Goal: Task Accomplishment & Management: Manage account settings

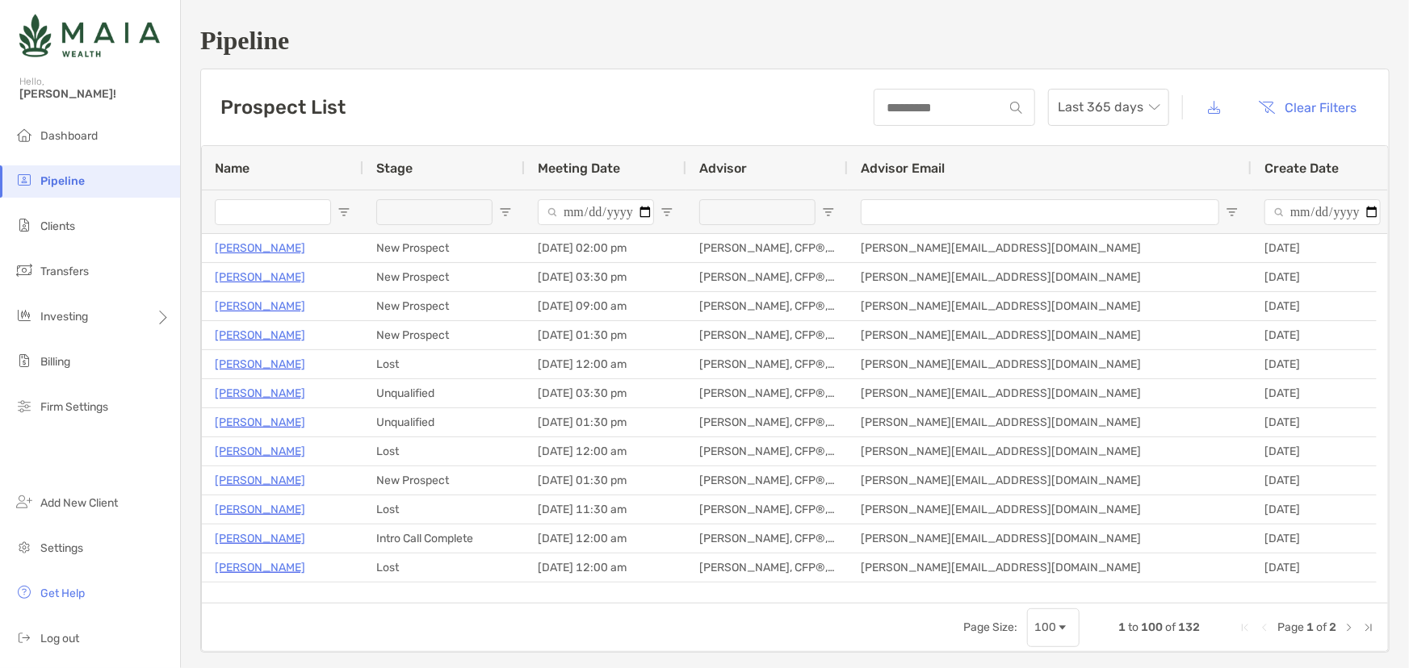
click at [409, 207] on div at bounding box center [434, 212] width 116 height 26
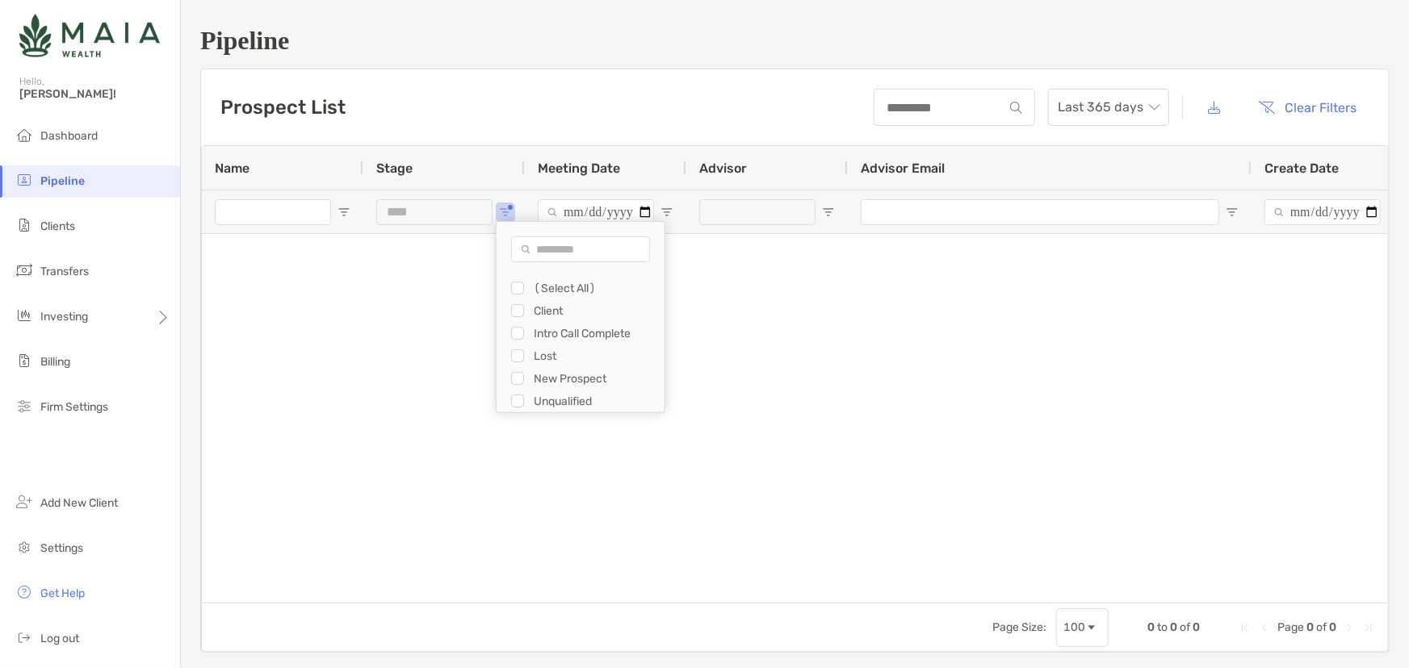
click at [508, 376] on div "New Prospect" at bounding box center [581, 378] width 168 height 23
type input "**********"
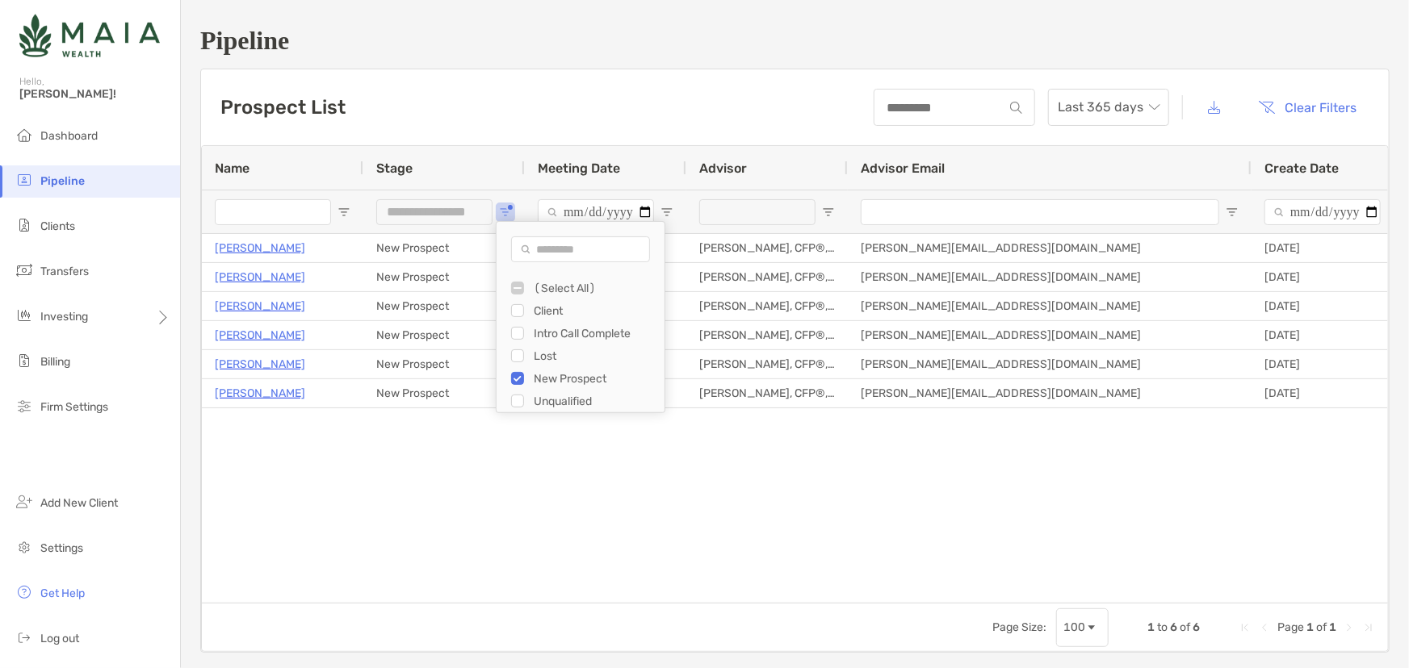
click at [943, 508] on div "Jenna Bell New Prospect 10/07/2025 - 02:00 pm Rebecca Desoto, CFP®, CDFA® rebec…" at bounding box center [795, 413] width 1186 height 358
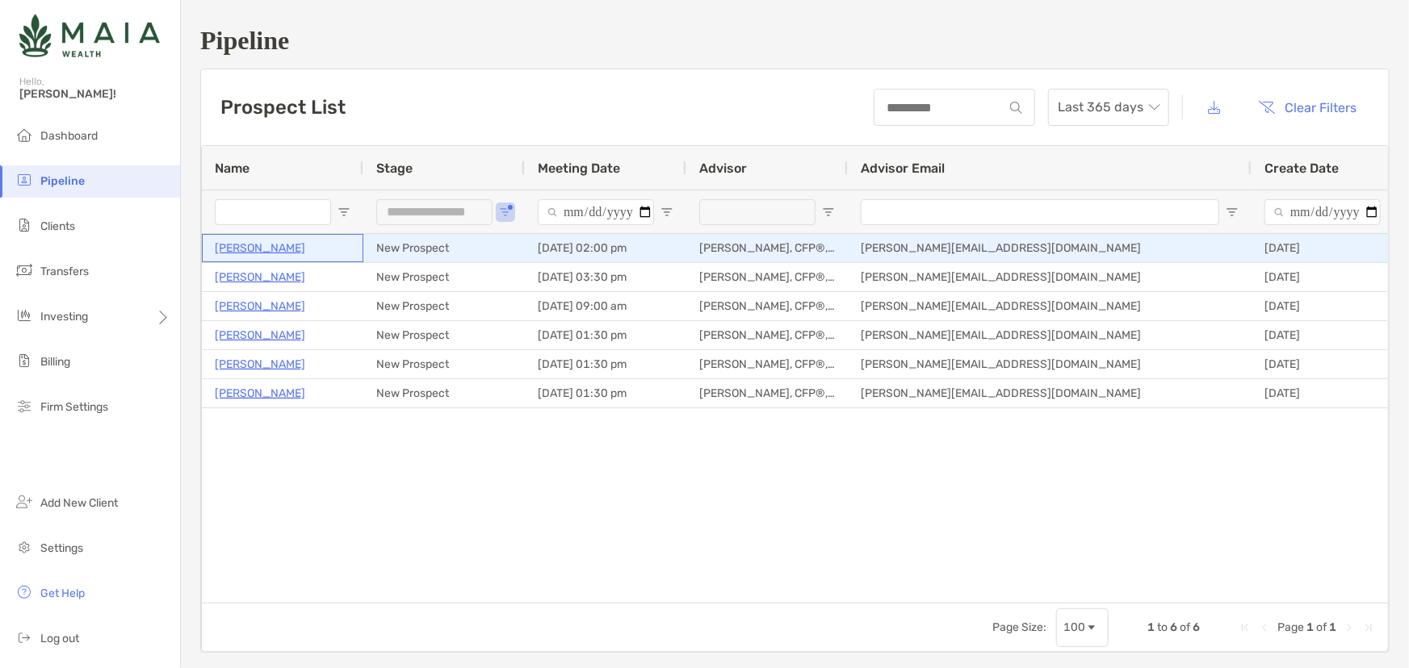
click at [222, 248] on p "Jenna Bell" at bounding box center [260, 248] width 90 height 20
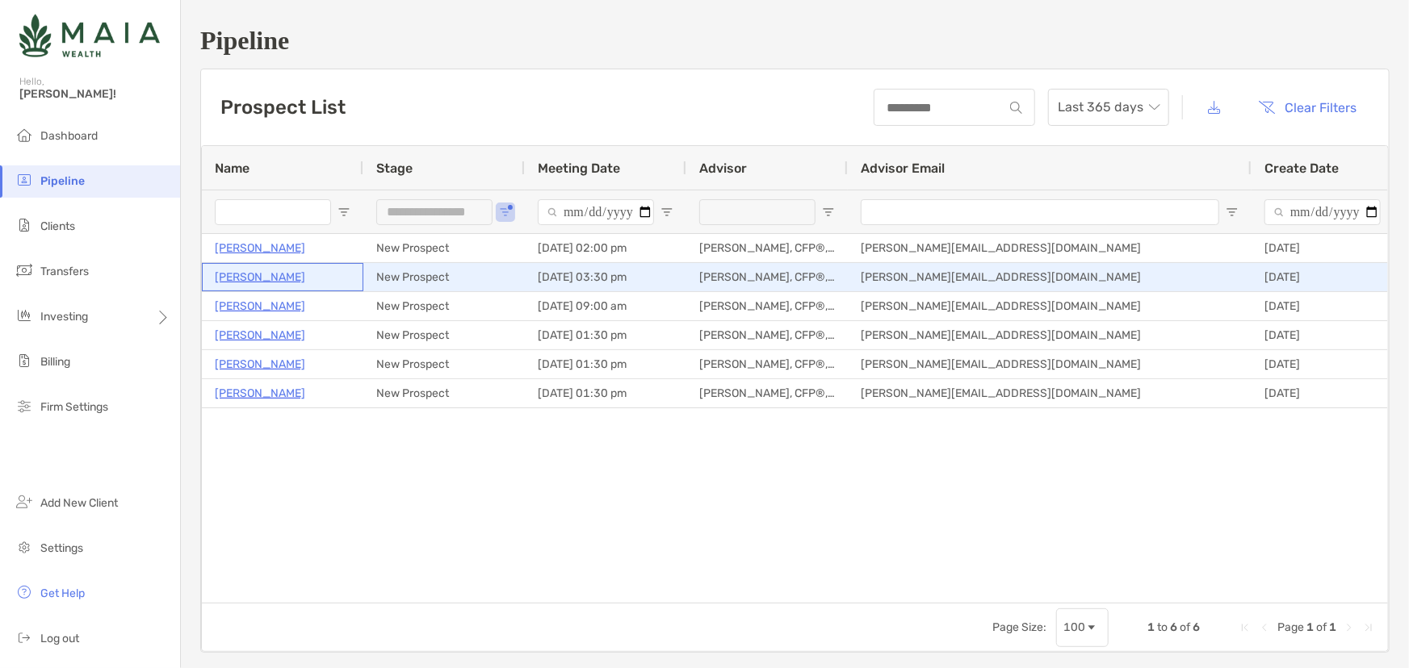
click at [243, 277] on p "[PERSON_NAME]" at bounding box center [260, 277] width 90 height 20
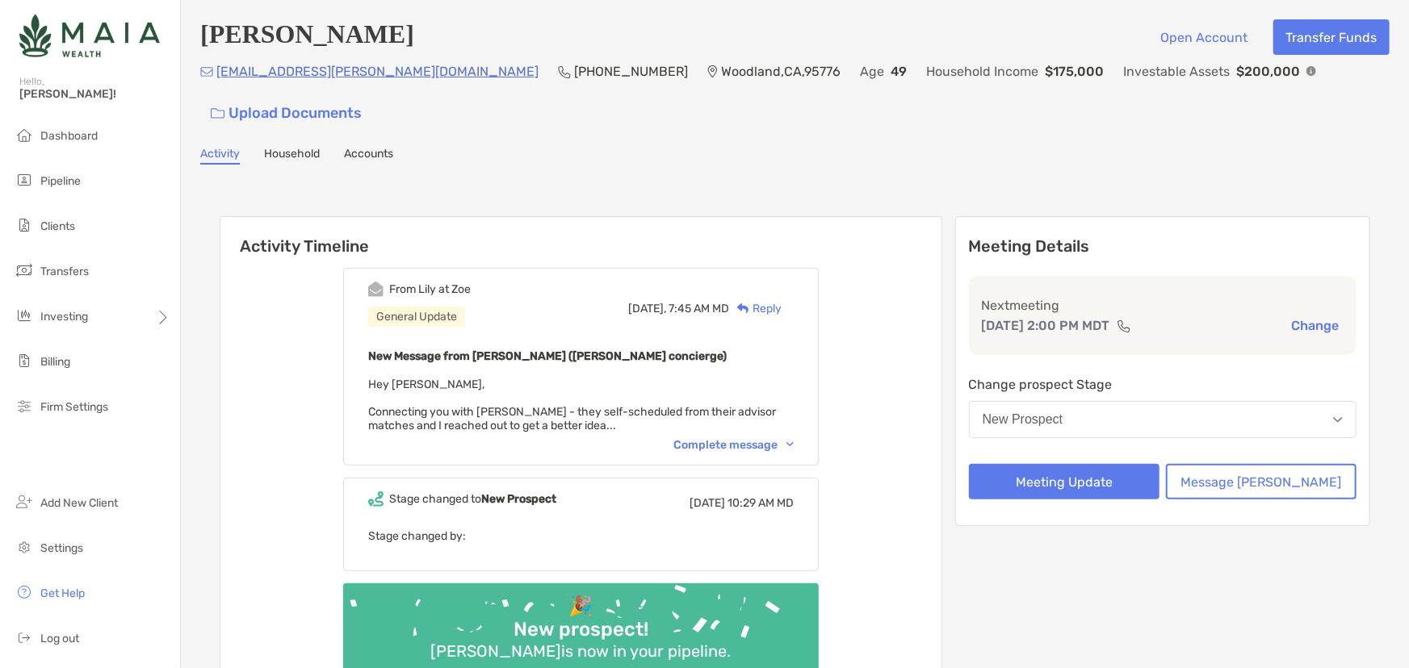
click at [758, 438] on div "Complete message" at bounding box center [733, 445] width 120 height 14
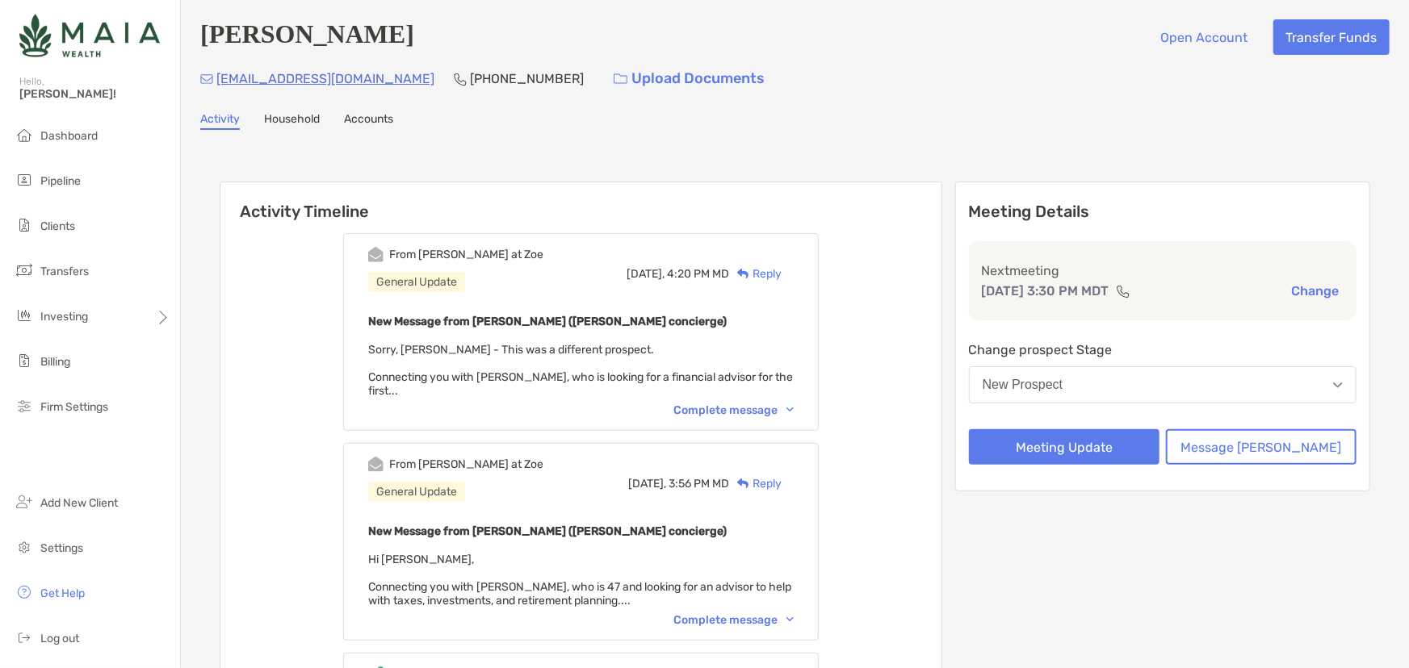
click at [710, 400] on div "From [PERSON_NAME] at [PERSON_NAME] General Update [DATE], 4:20 PM MD Reply New…" at bounding box center [581, 332] width 476 height 198
click at [718, 404] on div "Complete message" at bounding box center [733, 411] width 120 height 14
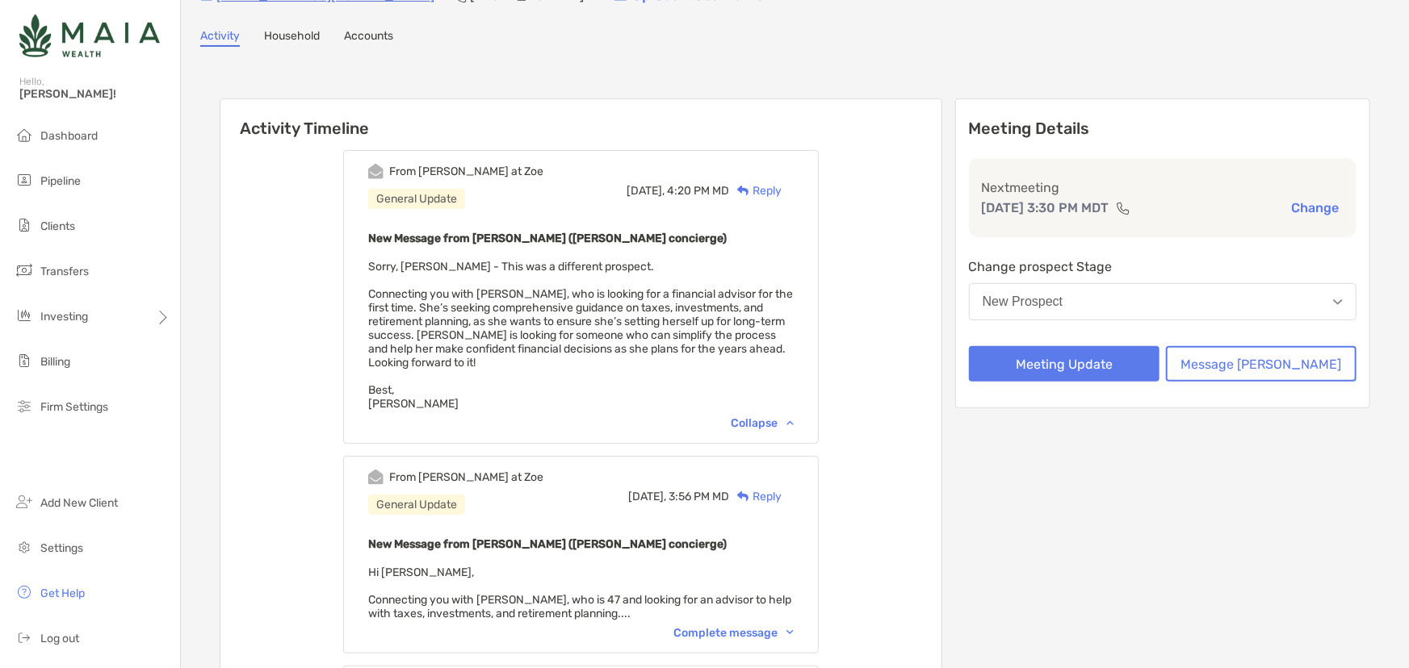
scroll to position [220, 0]
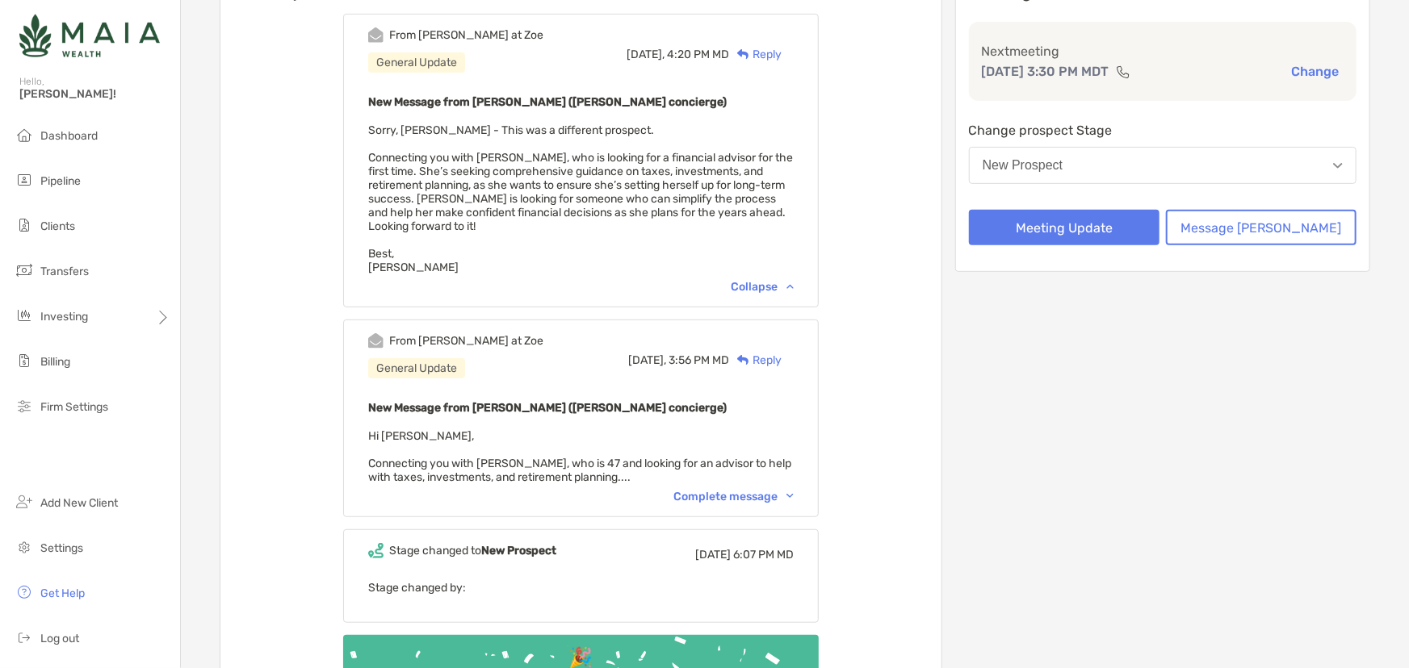
click at [762, 490] on div "Complete message" at bounding box center [733, 497] width 120 height 14
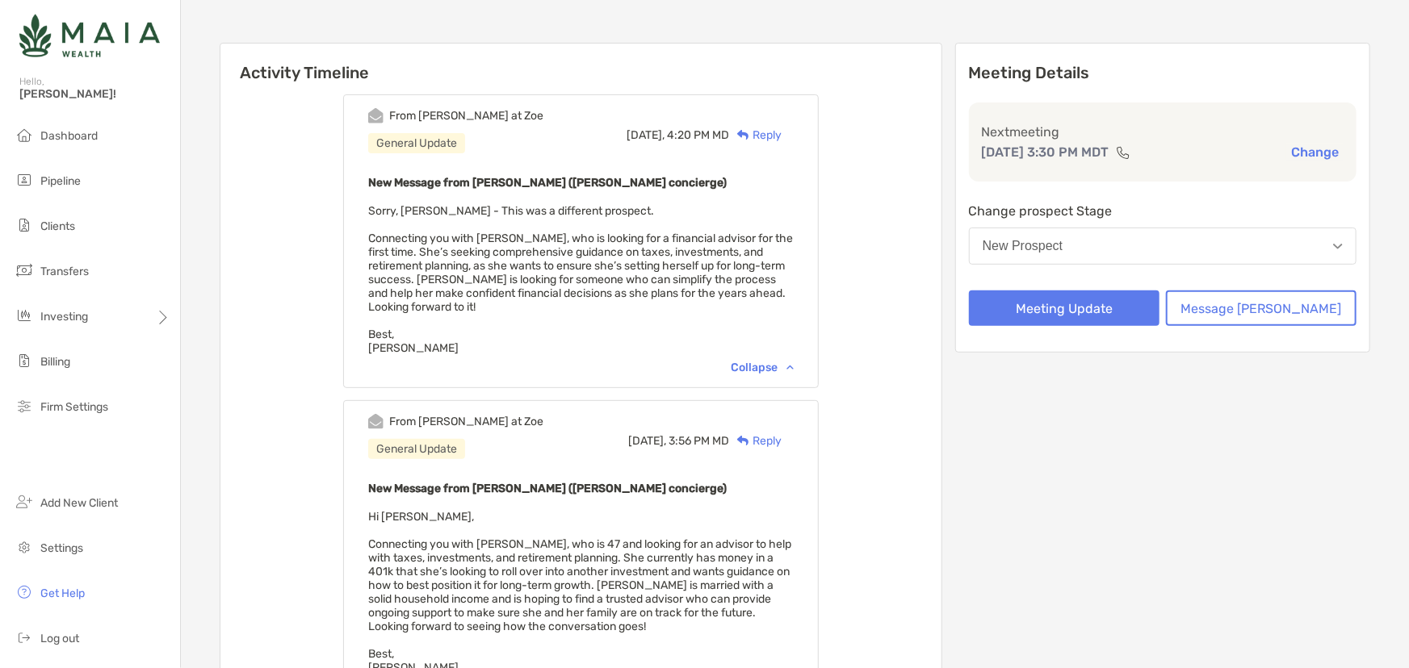
scroll to position [0, 0]
